Goal: Subscribe to service/newsletter

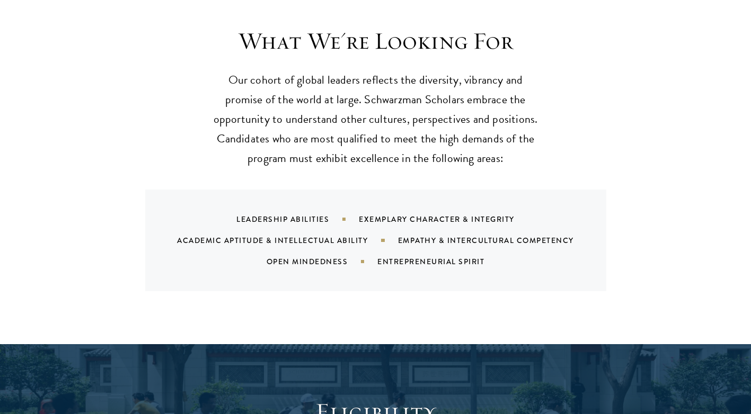
scroll to position [1060, 0]
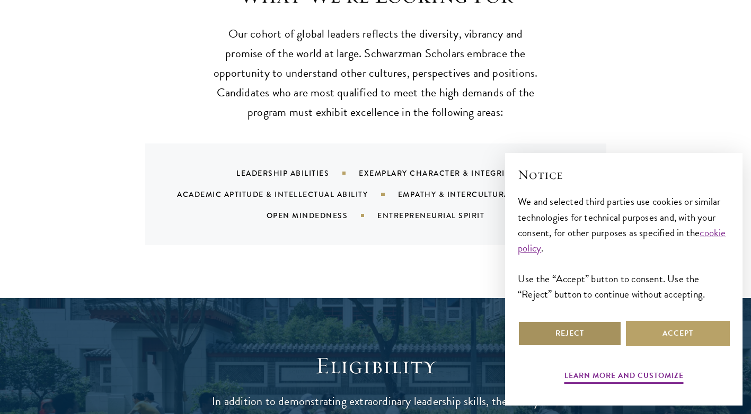
click at [586, 330] on button "Reject" at bounding box center [570, 333] width 104 height 25
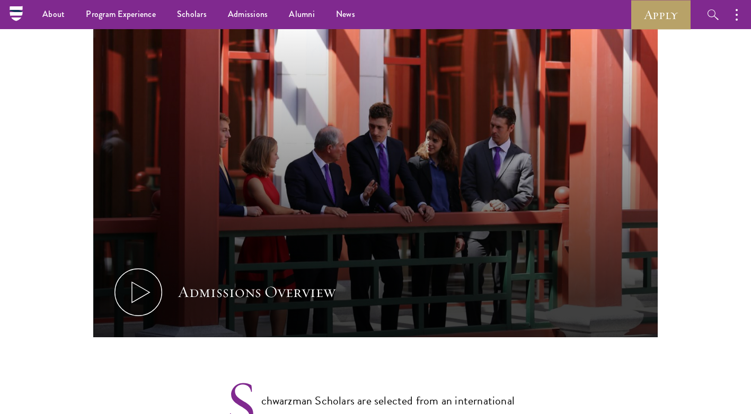
scroll to position [318, 0]
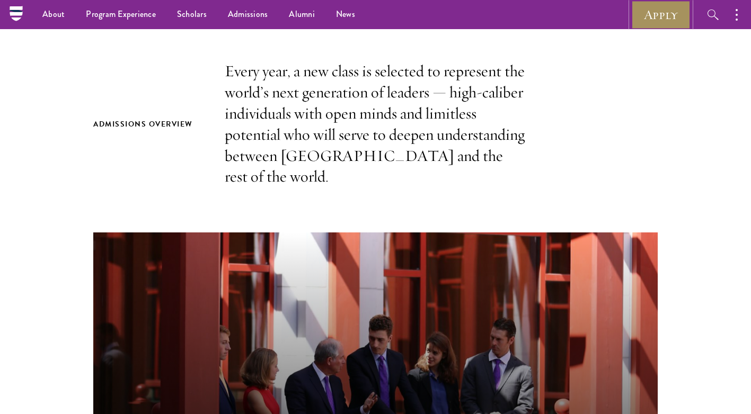
click at [668, 18] on link "Apply" at bounding box center [660, 14] width 59 height 29
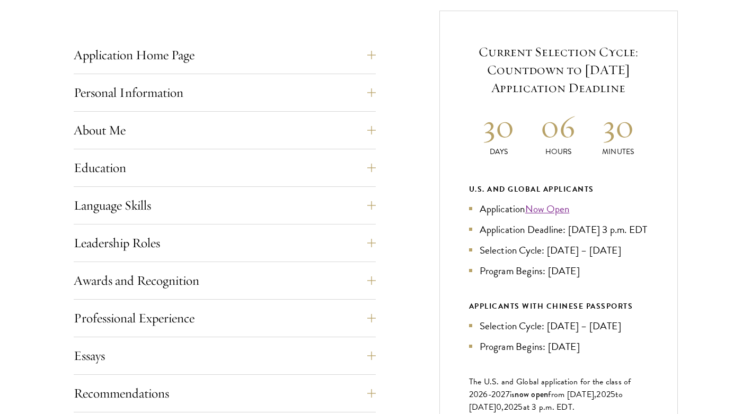
scroll to position [424, 0]
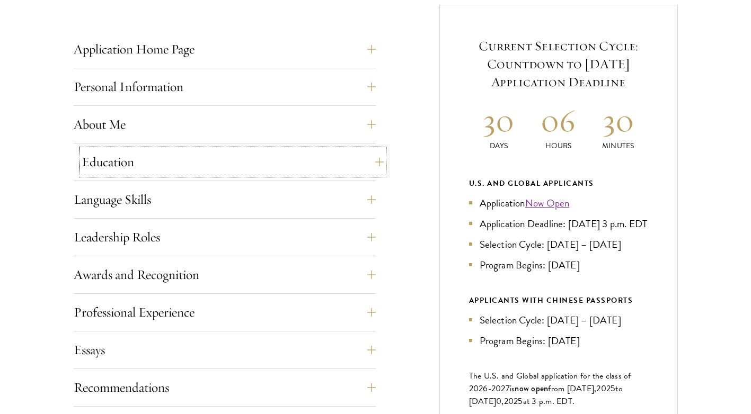
click at [124, 162] on button "Education" at bounding box center [233, 161] width 302 height 25
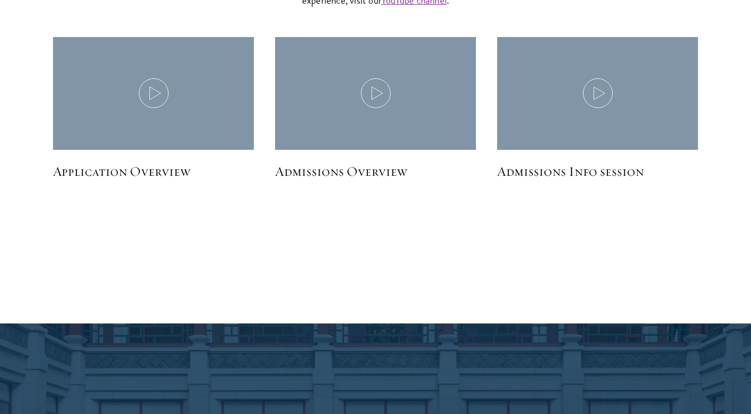
scroll to position [2808, 0]
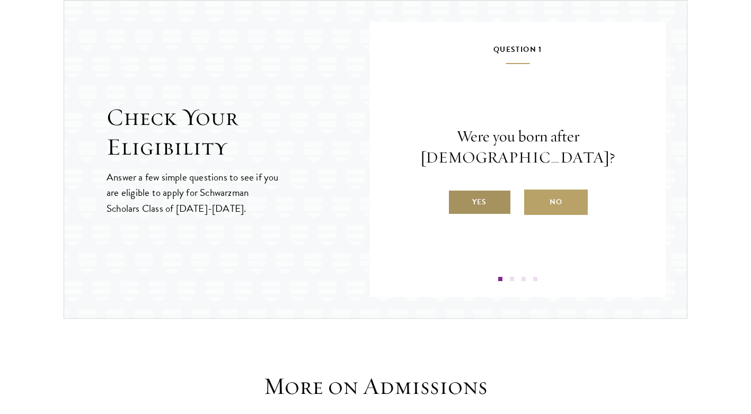
click at [481, 191] on label "Yes" at bounding box center [480, 202] width 64 height 25
click at [457, 191] on input "Yes" at bounding box center [453, 196] width 10 height 10
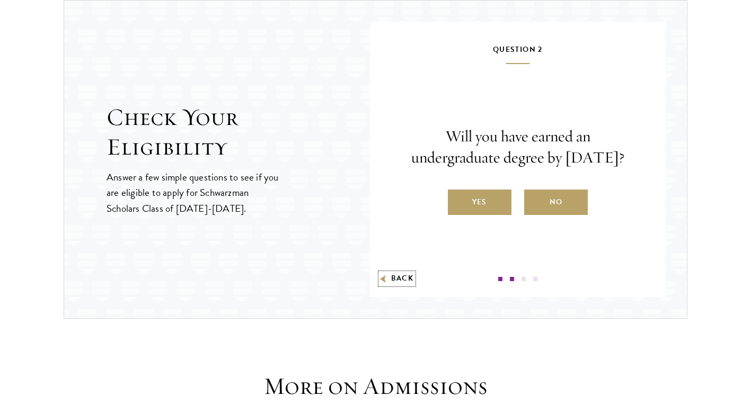
click at [391, 280] on button "Back" at bounding box center [396, 278] width 33 height 11
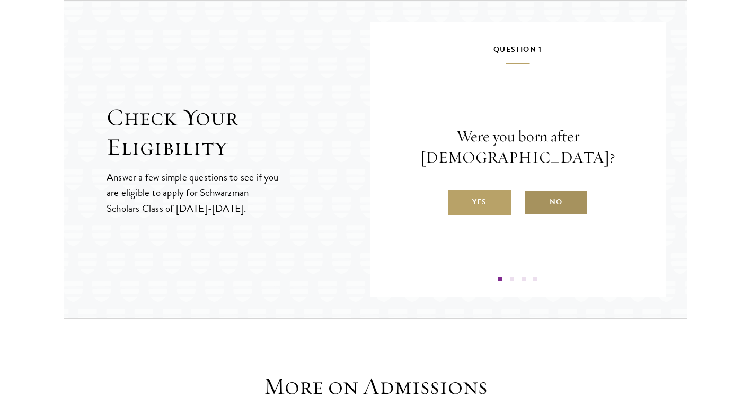
click at [552, 196] on label "No" at bounding box center [556, 202] width 64 height 25
click at [534, 196] on input "No" at bounding box center [529, 196] width 10 height 10
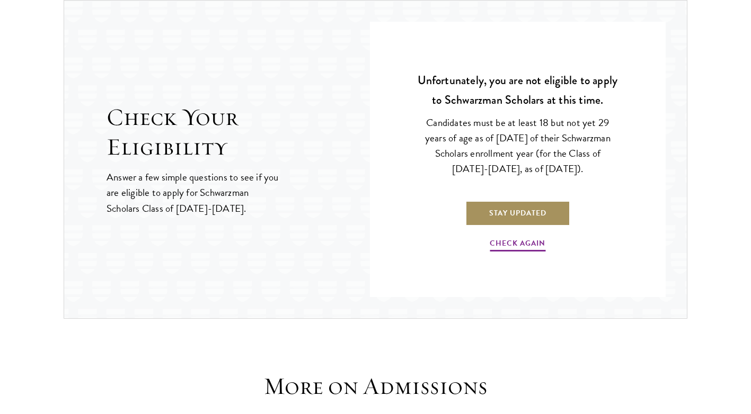
click at [510, 216] on link "Stay Updated" at bounding box center [517, 212] width 105 height 25
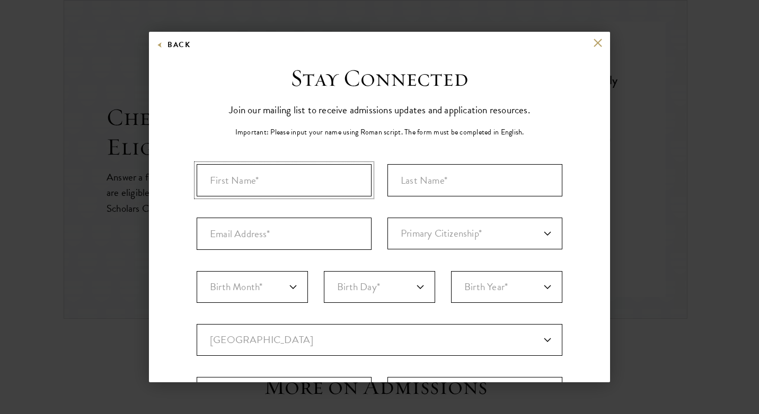
click at [325, 184] on input "First Name*" at bounding box center [284, 180] width 175 height 32
type input "JEMBER"
type input "ZEWDE"
type input "16jember@gmail.com"
select select "ET"
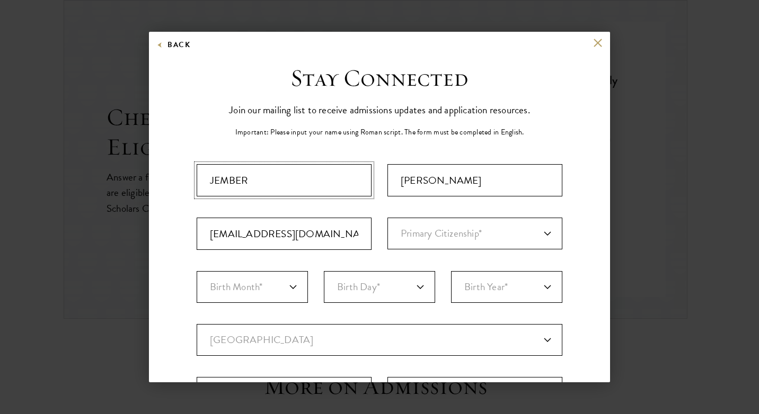
select select
click at [433, 234] on select "Primary Citizenship* Afghanistan Aland Islands Albania Algeria Andorra Angola A…" at bounding box center [474, 234] width 175 height 32
select select "ET"
click at [387, 218] on select "Primary Citizenship* Afghanistan Aland Islands Albania Algeria Andorra Angola A…" at bounding box center [474, 234] width 175 height 32
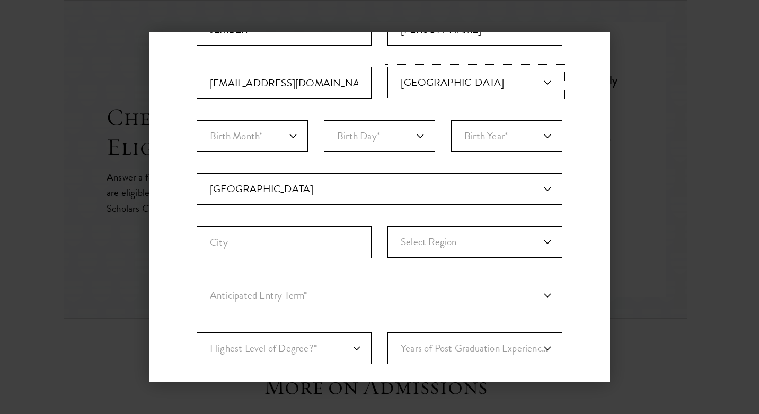
scroll to position [159, 0]
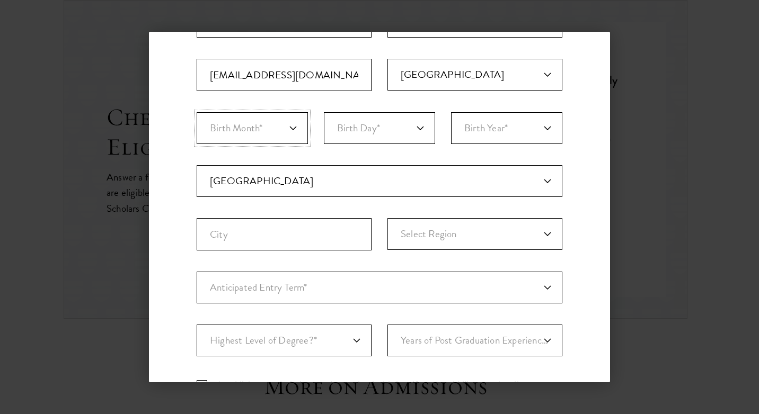
click at [268, 132] on select "Birth Month* January February March April May June July August September Octobe…" at bounding box center [252, 128] width 111 height 32
select select "06"
click at [197, 112] on select "Birth Month* January February March April May June July August September Octobe…" at bounding box center [252, 128] width 111 height 32
click at [368, 135] on select "Birth Day* 1 2 3 4 5 6 7 8 9 10 11 12 13 14 15 16 17 18 19 20 21 22 23 24 25 26…" at bounding box center [379, 128] width 111 height 32
select select "23"
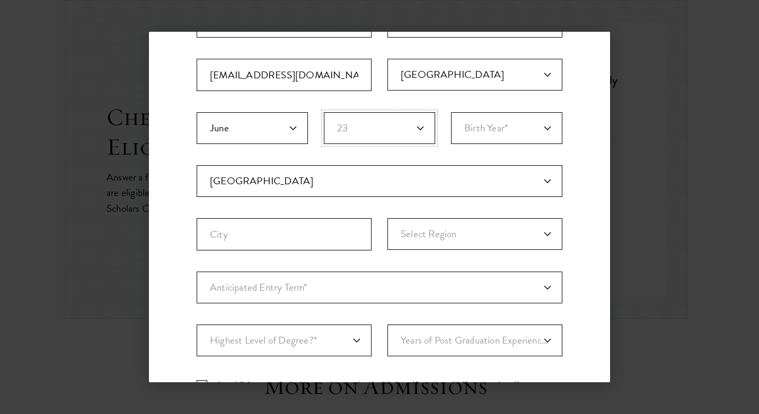
click at [324, 112] on select "Birth Day* 1 2 3 4 5 6 7 8 9 10 11 12 13 14 15 16 17 18 19 20 21 22 23 24 25 26…" at bounding box center [379, 128] width 111 height 32
click at [501, 133] on select "Birth Year* 2025 2024 2023 2022 2021 2020 2019 2018 2017 2016 2015 2014 2013 20…" at bounding box center [506, 128] width 111 height 32
select select "1991"
click at [451, 112] on select "Birth Year* 2025 2024 2023 2022 2021 2020 2019 2018 2017 2016 2015 2014 2013 20…" at bounding box center [506, 128] width 111 height 32
click at [288, 236] on input "City" at bounding box center [284, 234] width 175 height 32
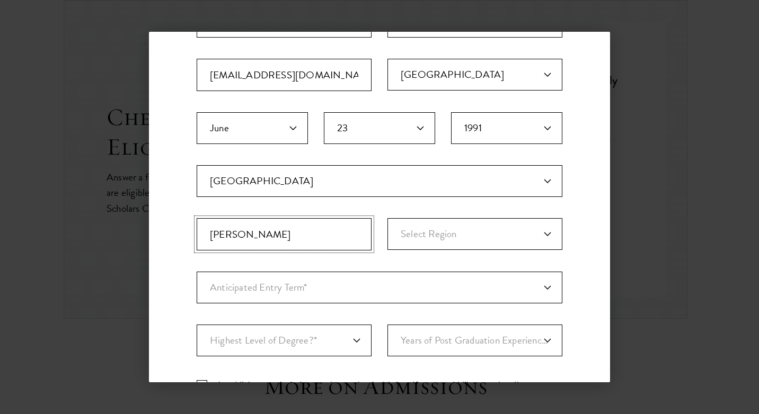
type input "addis abeba"
click at [459, 230] on select "Select Region Addis Ababa Afar Amhara Benishangul-Gumuz Dire Dawa Gambela Harar…" at bounding box center [474, 234] width 175 height 32
select select "Addis Ababa"
click at [387, 218] on select "Select Region Addis Ababa Afar Amhara Benishangul-Gumuz Dire Dawa Gambela Harar…" at bounding box center [474, 234] width 175 height 32
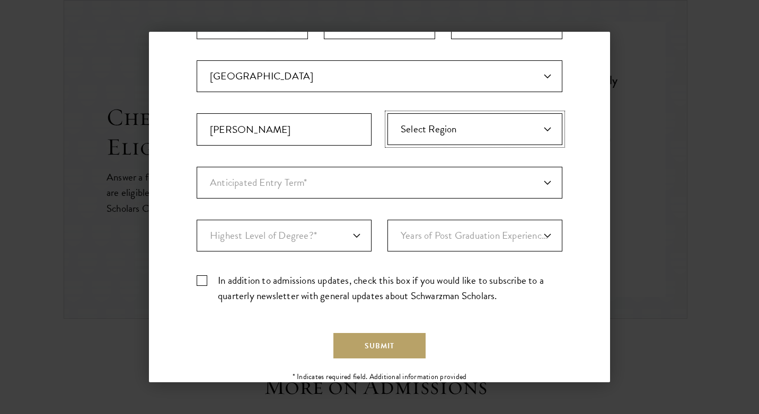
scroll to position [265, 0]
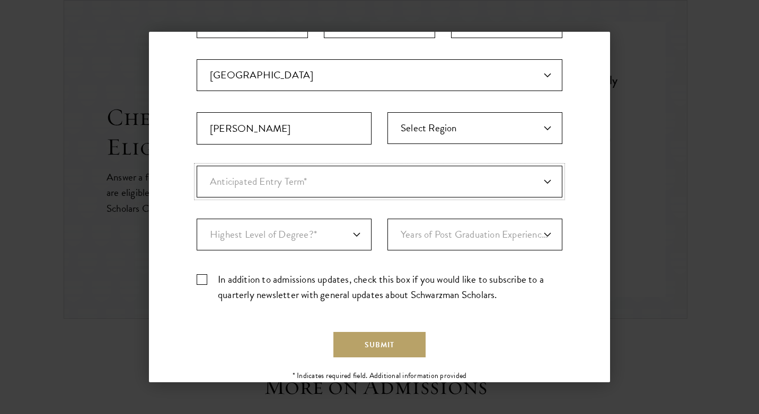
click at [325, 180] on select "Anticipated Entry Term* August 2026 (Application opens April 2025) Just Explori…" at bounding box center [380, 182] width 366 height 32
select select "e64b8ab3-eabb-4867-96d5-7e6b4840665f"
click at [197, 166] on select "Anticipated Entry Term* August 2026 (Application opens April 2025) Just Explori…" at bounding box center [380, 182] width 366 height 32
click at [316, 239] on select "Highest Level of Degree?* PHD Bachelor's Master's Current Undergraduate Student" at bounding box center [284, 235] width 175 height 32
select select "baef124f-e103-44b1-8ca6-5d0669438e44"
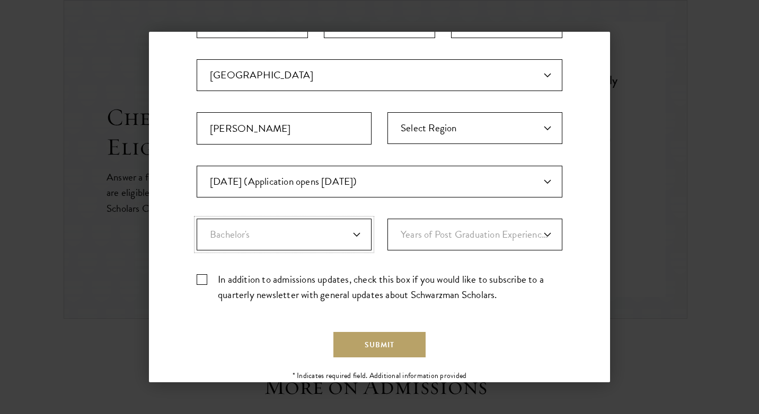
click at [197, 219] on select "Highest Level of Degree?* PHD Bachelor's Master's Current Undergraduate Student" at bounding box center [284, 235] width 175 height 32
click at [463, 240] on select "Years of Post Graduation Experience?* 1 2 3 4 5 6 7 8 9 10" at bounding box center [474, 235] width 175 height 32
select select "3"
click at [387, 219] on select "Years of Post Graduation Experience?* 1 2 3 4 5 6 7 8 9 10" at bounding box center [474, 235] width 175 height 32
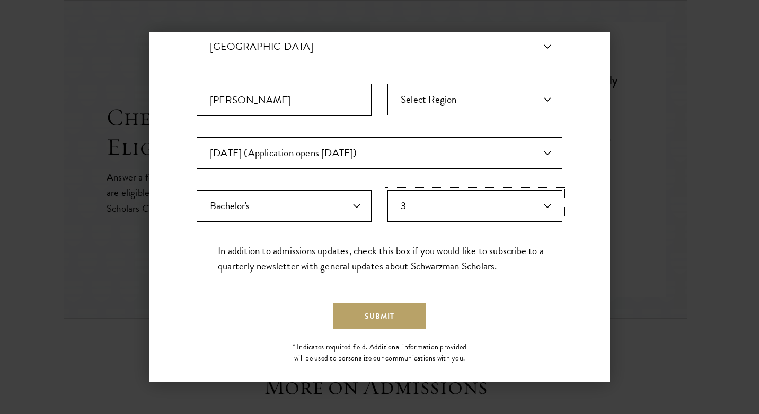
scroll to position [306, 0]
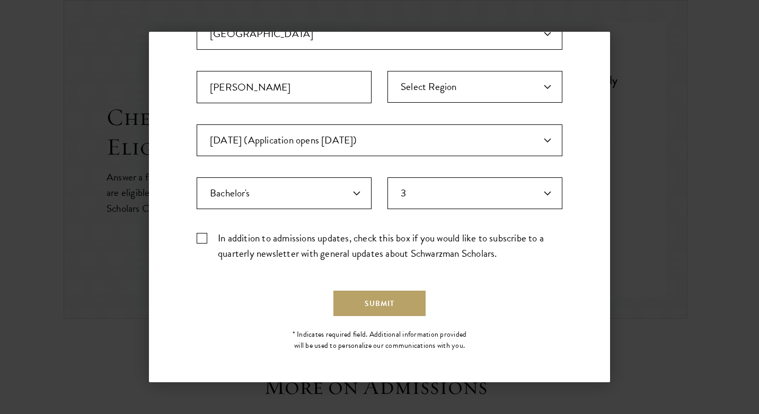
click at [202, 238] on label "In addition to admissions updates, check this box if you would like to subscrib…" at bounding box center [380, 246] width 366 height 31
click at [202, 237] on input "In addition to admissions updates, check this box if you would like to subscrib…" at bounding box center [380, 234] width 366 height 7
checkbox input "true"
click at [372, 306] on button "Submit" at bounding box center [379, 303] width 92 height 25
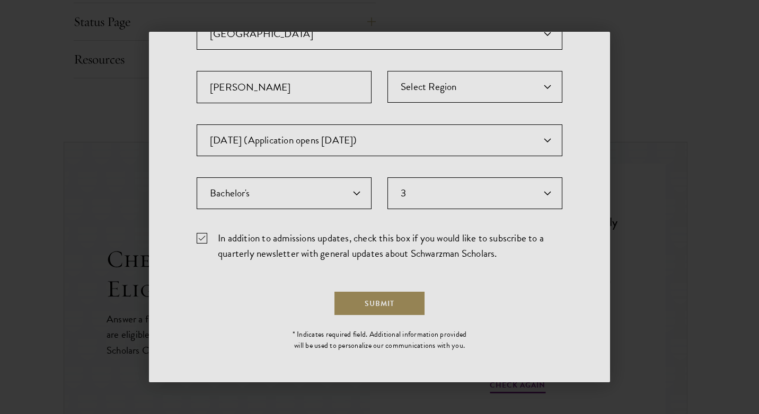
scroll to position [0, 0]
